Goal: Task Accomplishment & Management: Complete application form

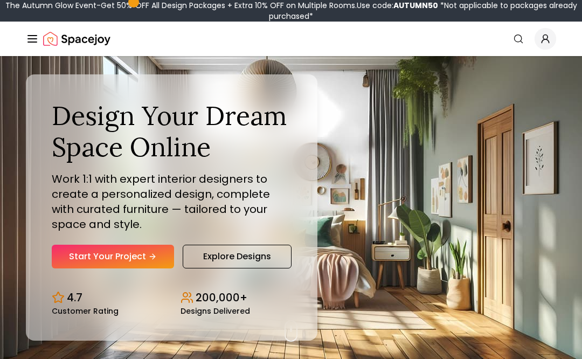
click at [149, 262] on link "Start Your Project" at bounding box center [113, 257] width 122 height 24
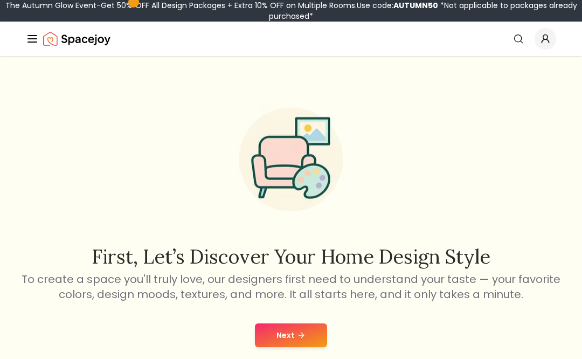
click at [298, 334] on icon at bounding box center [301, 335] width 9 height 9
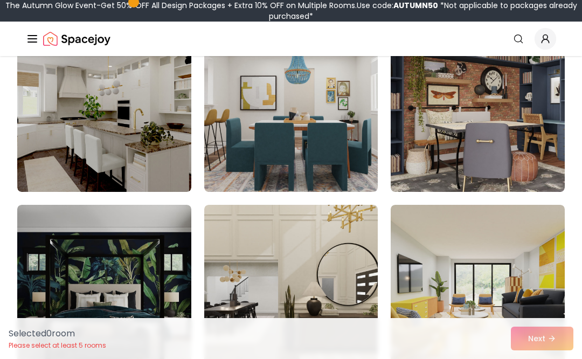
scroll to position [139, 0]
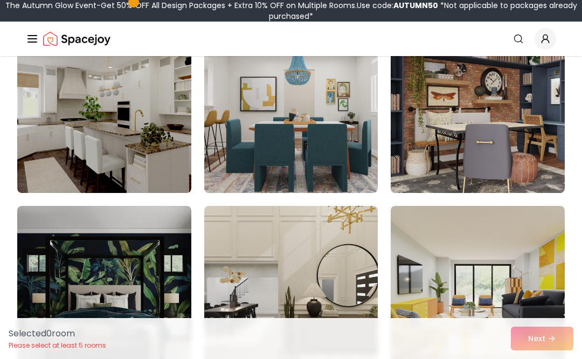
click at [72, 113] on img at bounding box center [104, 106] width 174 height 172
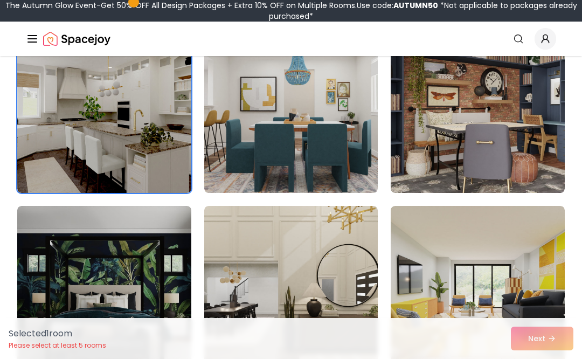
click at [561, 338] on div "Selected 1 room Please select at least 5 rooms Next" at bounding box center [291, 338] width 582 height 41
click at [559, 333] on div "Selected 1 room Please select at least 5 rooms Next" at bounding box center [291, 338] width 582 height 41
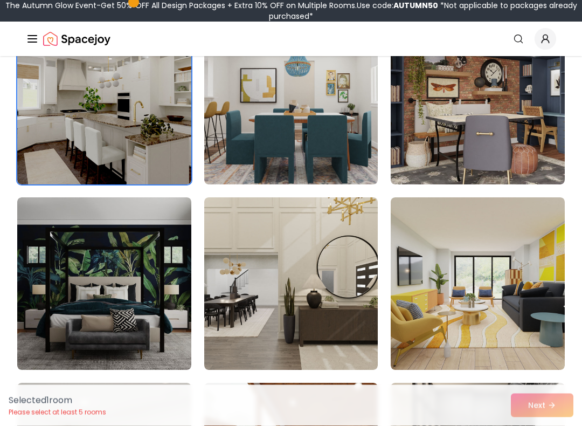
scroll to position [147, 0]
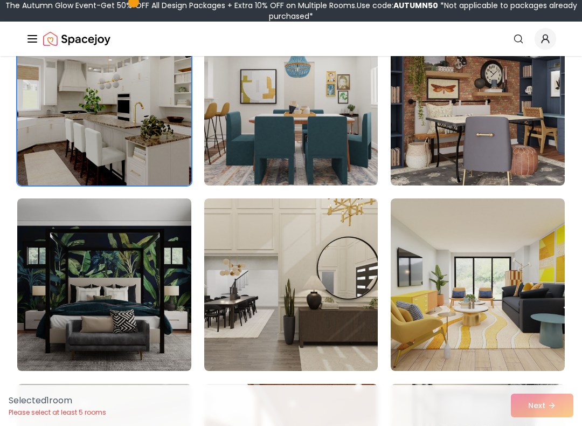
click at [528, 278] on img at bounding box center [478, 284] width 174 height 172
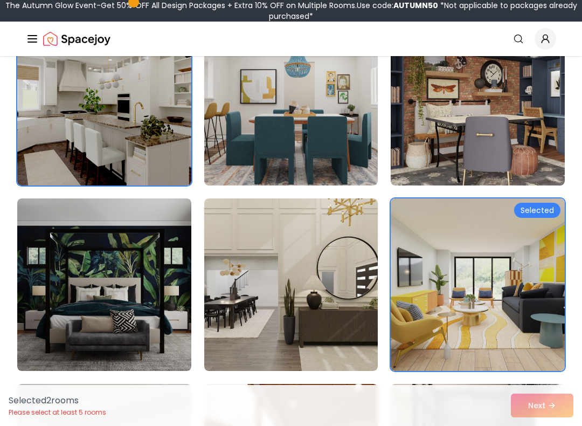
click at [508, 267] on img at bounding box center [478, 284] width 174 height 172
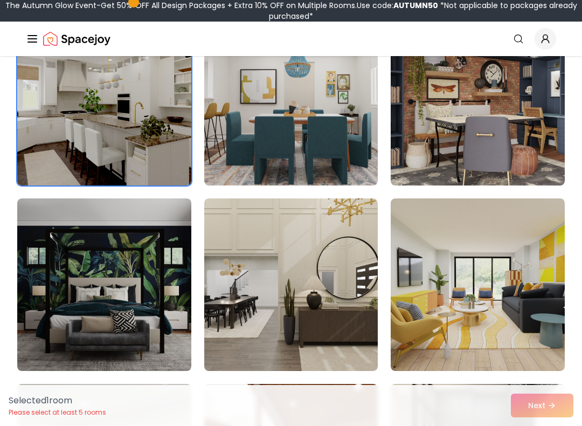
click at [523, 294] on img at bounding box center [478, 284] width 174 height 172
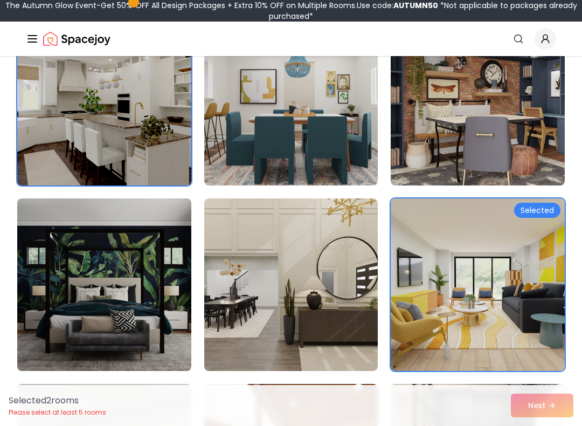
click at [524, 299] on img at bounding box center [478, 284] width 174 height 172
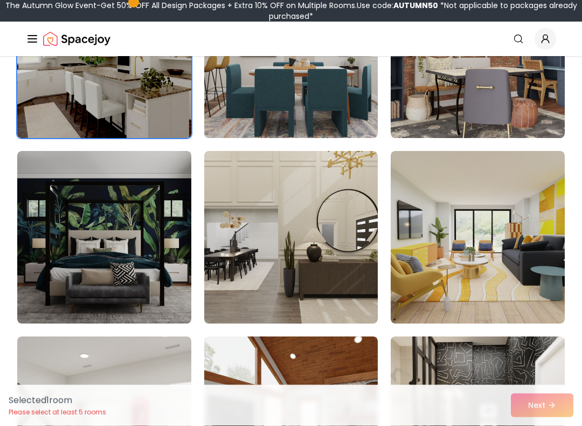
scroll to position [195, 0]
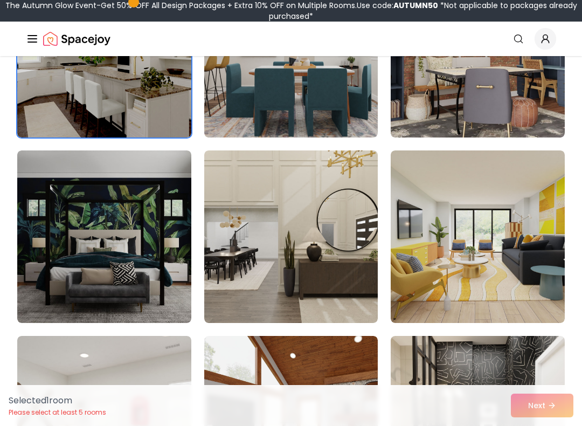
click at [272, 207] on img at bounding box center [291, 236] width 174 height 172
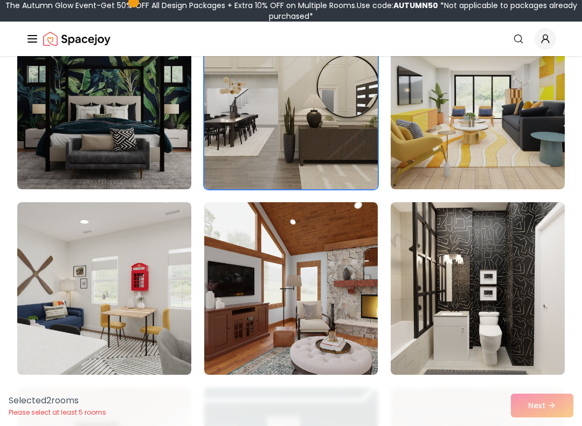
scroll to position [333, 0]
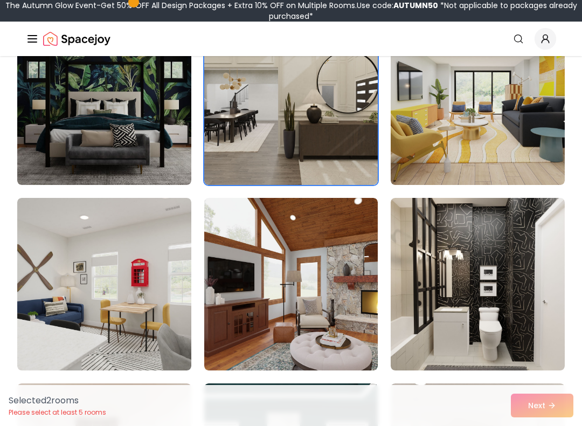
click at [350, 271] on img at bounding box center [291, 284] width 174 height 172
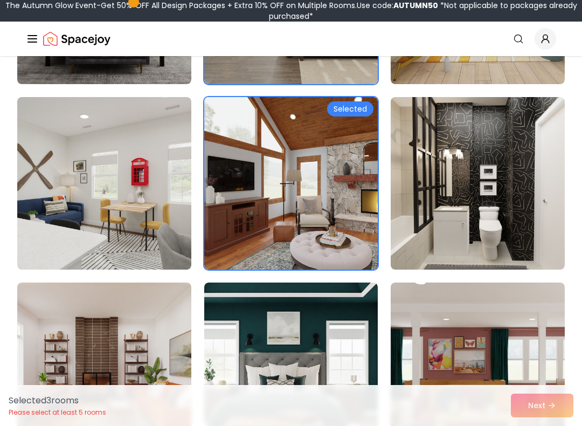
click at [519, 153] on img at bounding box center [478, 183] width 174 height 172
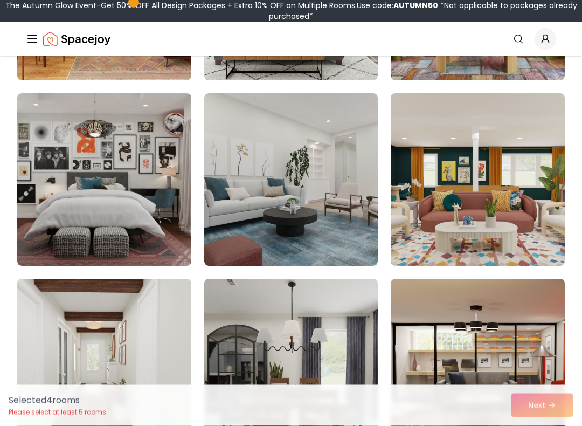
scroll to position [808, 0]
click at [224, 162] on img at bounding box center [291, 179] width 174 height 172
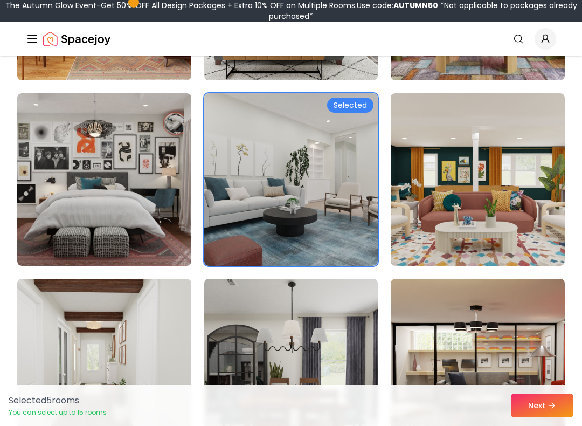
click at [565, 358] on button "Next" at bounding box center [542, 405] width 63 height 24
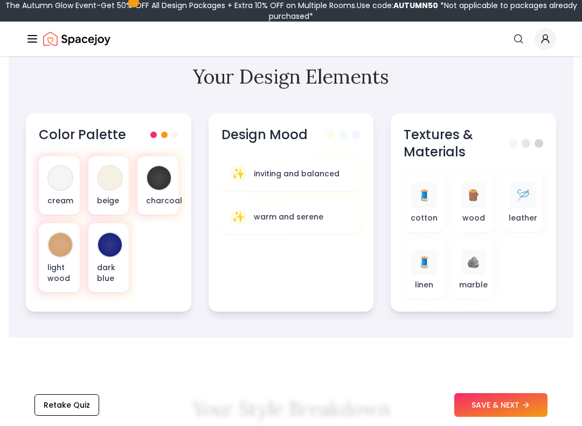
scroll to position [384, 0]
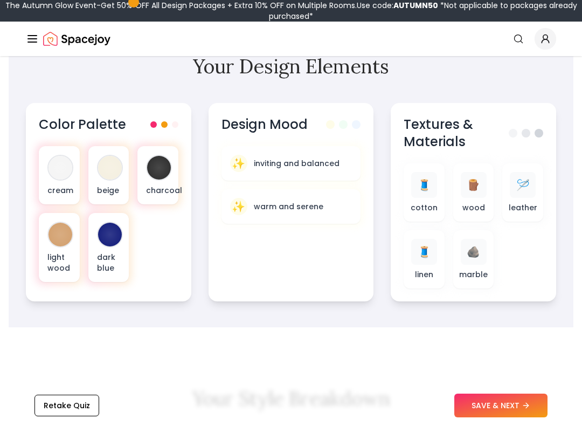
click at [321, 129] on div "Design Mood" at bounding box center [292, 124] width 140 height 17
click at [328, 133] on div "Design Mood ✨ inviting and balanced ✨ warm and serene" at bounding box center [291, 202] width 165 height 198
click at [347, 165] on div "✨ inviting and balanced" at bounding box center [291, 163] width 122 height 17
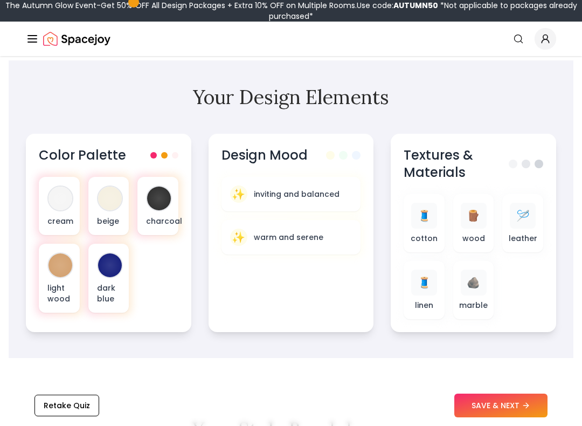
scroll to position [354, 0]
click at [67, 261] on div at bounding box center [61, 265] width 24 height 24
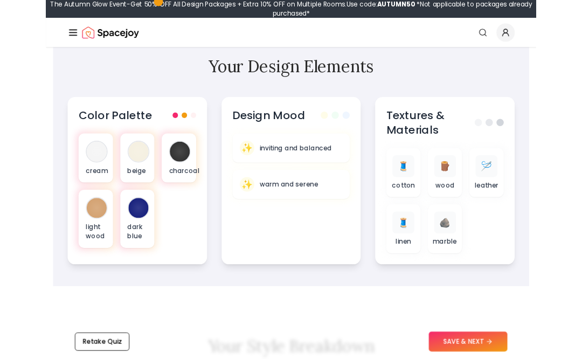
scroll to position [372, 0]
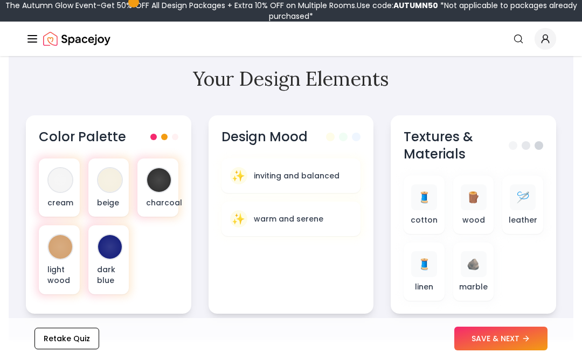
click at [533, 258] on div "🧵 cotton 🪵 wood 🪡 leather 🧵 linen 🪨 marble" at bounding box center [474, 238] width 140 height 125
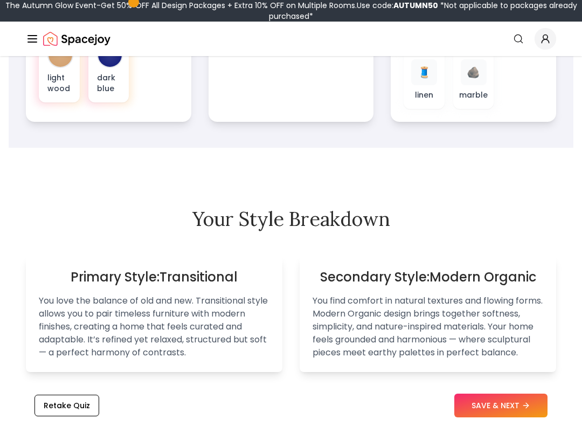
scroll to position [578, 0]
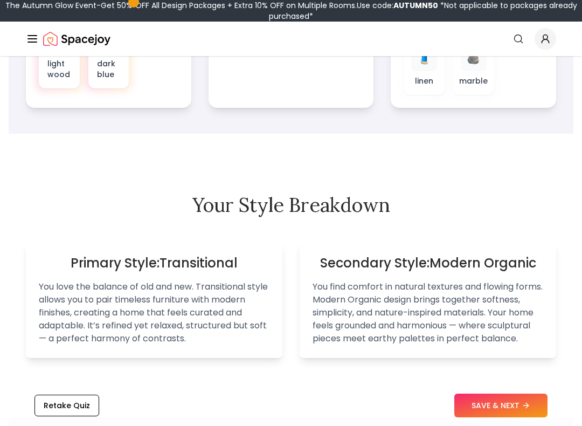
click at [522, 358] on button "SAVE & NEXT" at bounding box center [500, 405] width 93 height 24
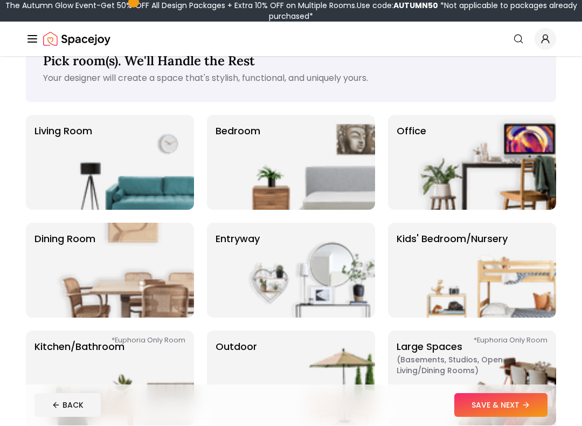
scroll to position [34, 0]
click at [334, 165] on img at bounding box center [306, 162] width 138 height 95
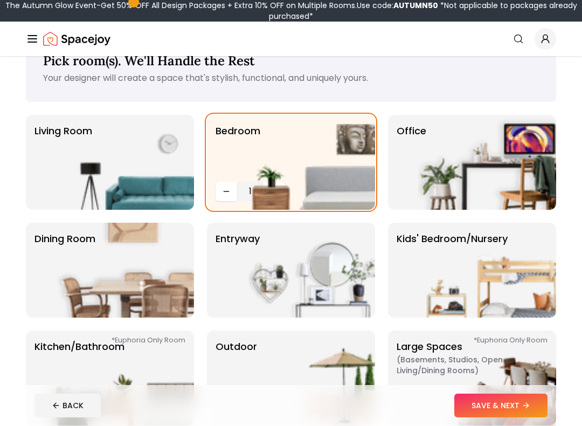
click at [527, 358] on icon at bounding box center [526, 405] width 9 height 9
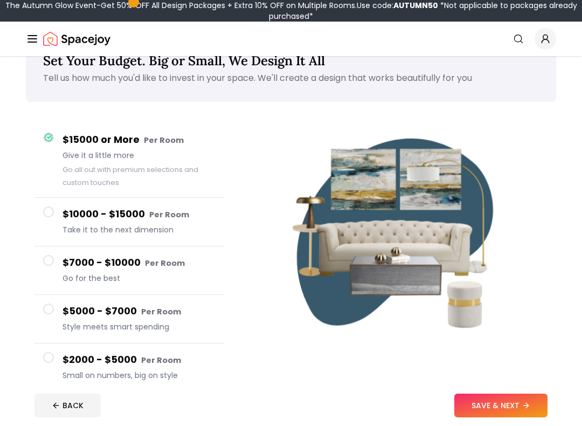
click at [536, 358] on button "SAVE & NEXT" at bounding box center [500, 405] width 93 height 24
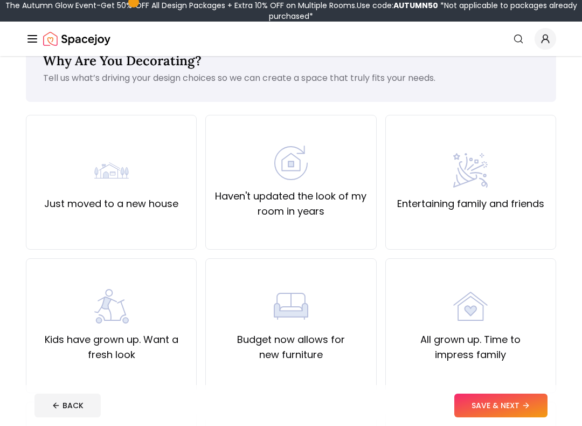
click at [169, 321] on div "Kids have grown up. Want a fresh look" at bounding box center [111, 325] width 153 height 73
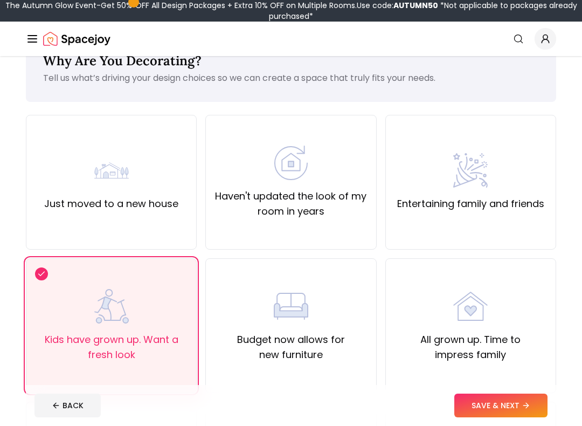
click at [530, 358] on button "SAVE & NEXT" at bounding box center [500, 405] width 93 height 24
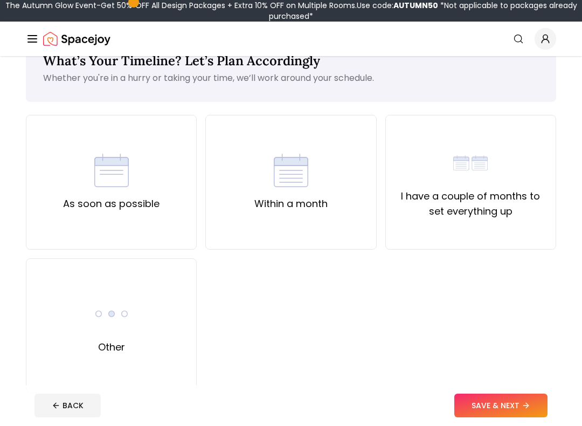
click at [330, 204] on div "Within a month" at bounding box center [290, 182] width 171 height 135
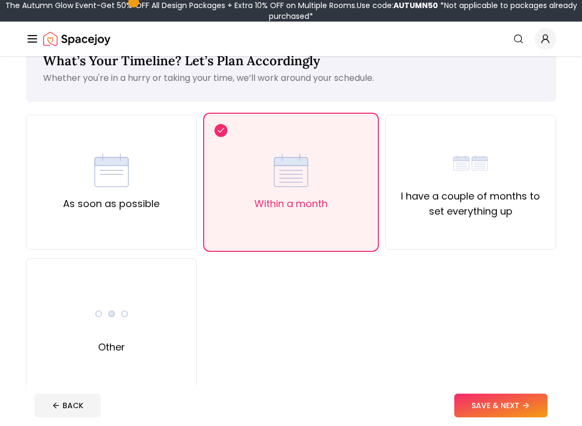
click at [532, 358] on button "SAVE & NEXT" at bounding box center [500, 405] width 93 height 24
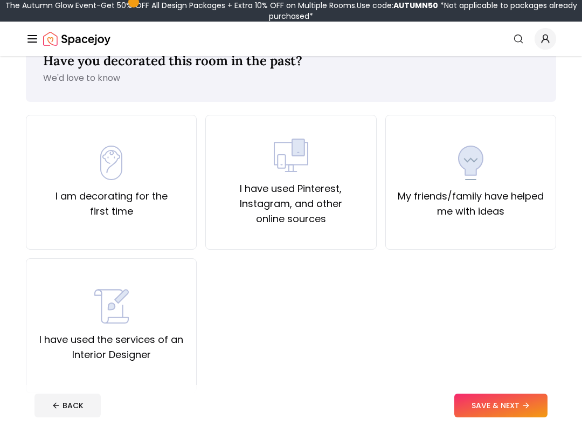
click at [355, 213] on label "I have used Pinterest, Instagram, and other online sources" at bounding box center [291, 203] width 153 height 45
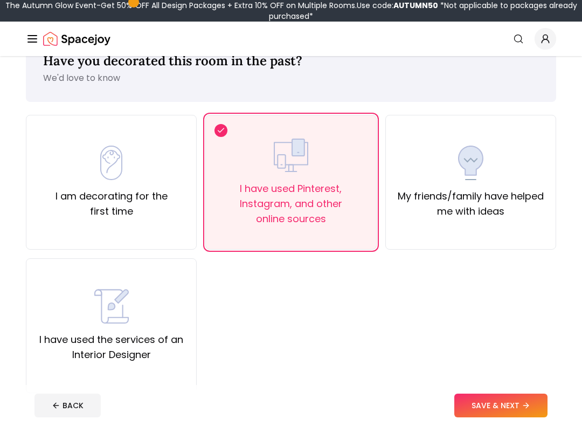
click at [530, 358] on icon at bounding box center [526, 405] width 9 height 9
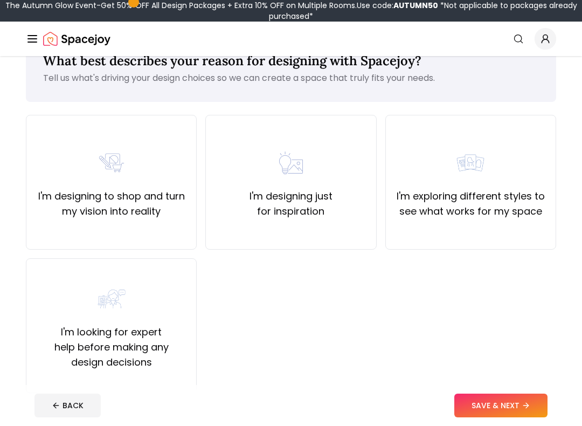
click at [78, 153] on div "I'm designing to shop and turn my vision into reality" at bounding box center [111, 182] width 153 height 73
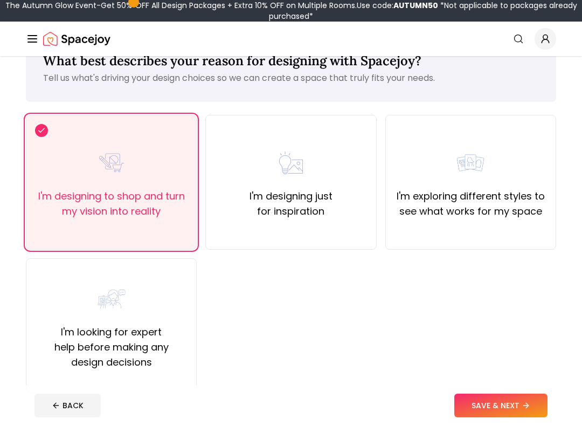
click at [512, 358] on button "SAVE & NEXT" at bounding box center [500, 405] width 93 height 24
